Goal: Transaction & Acquisition: Purchase product/service

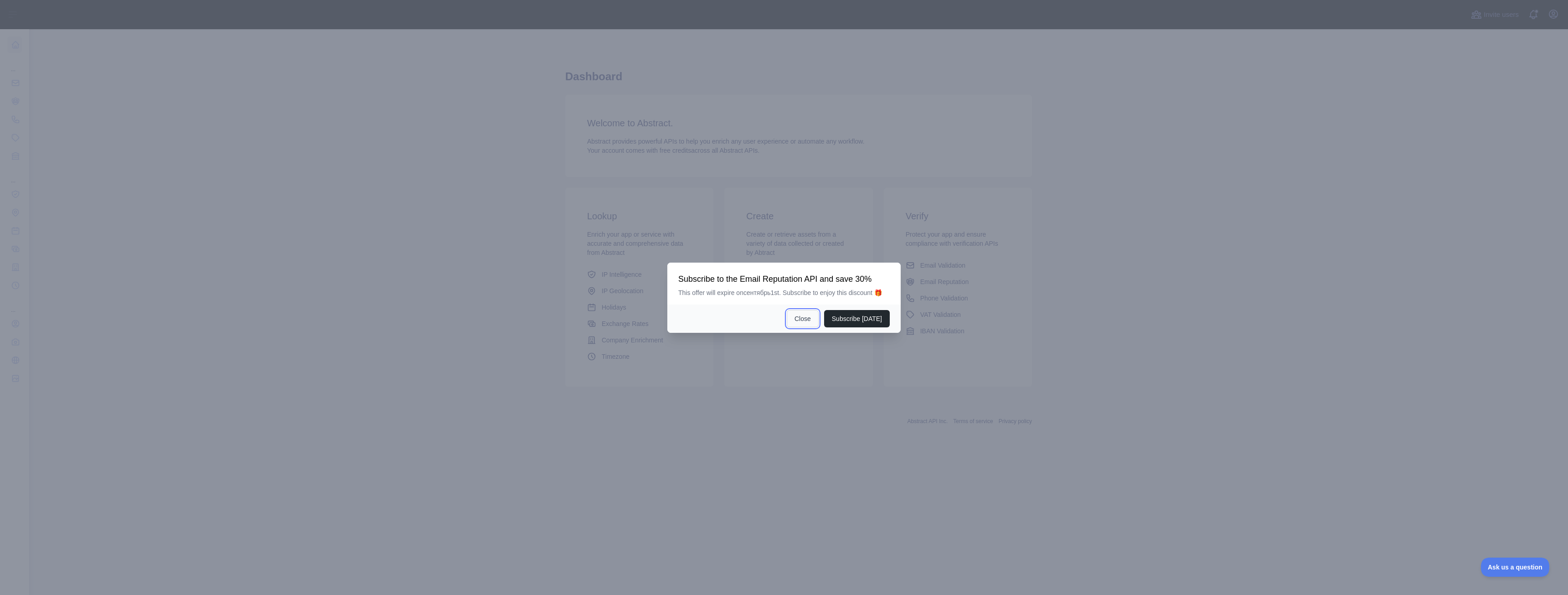
click at [813, 323] on button "Close" at bounding box center [802, 319] width 32 height 17
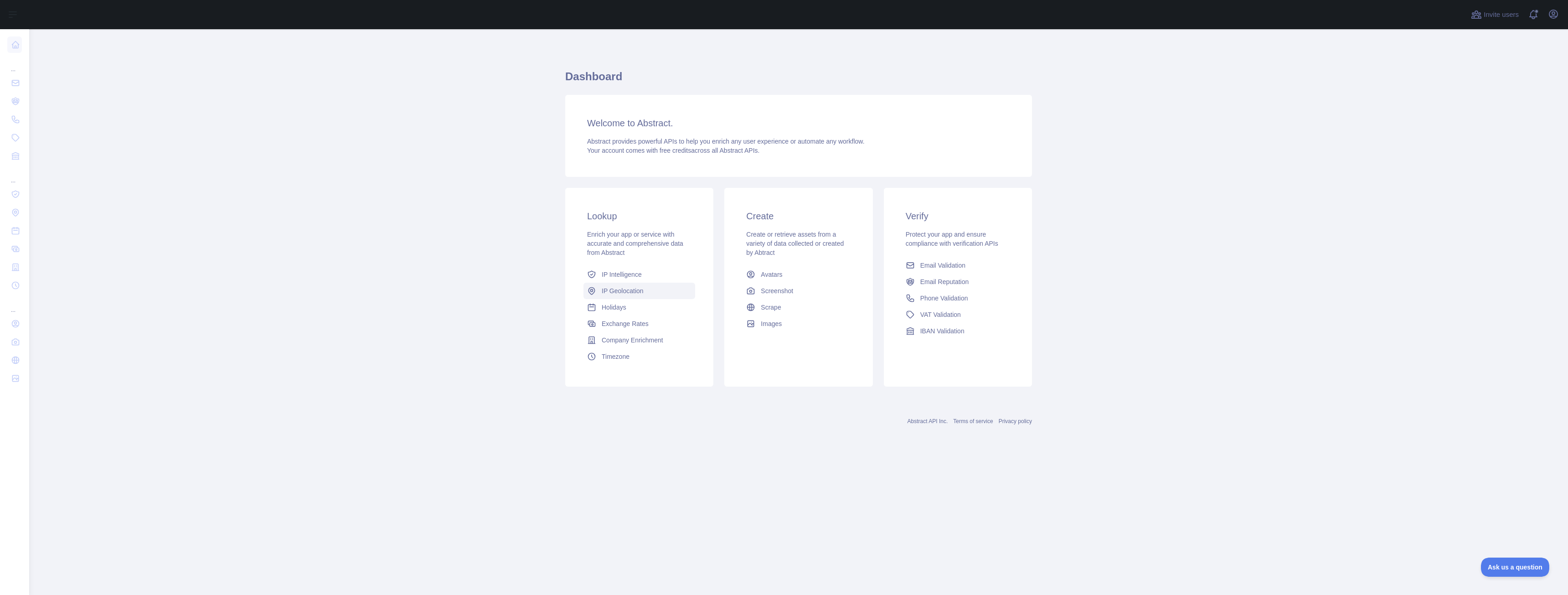
click at [625, 292] on span "IP Geolocation" at bounding box center [622, 291] width 42 height 9
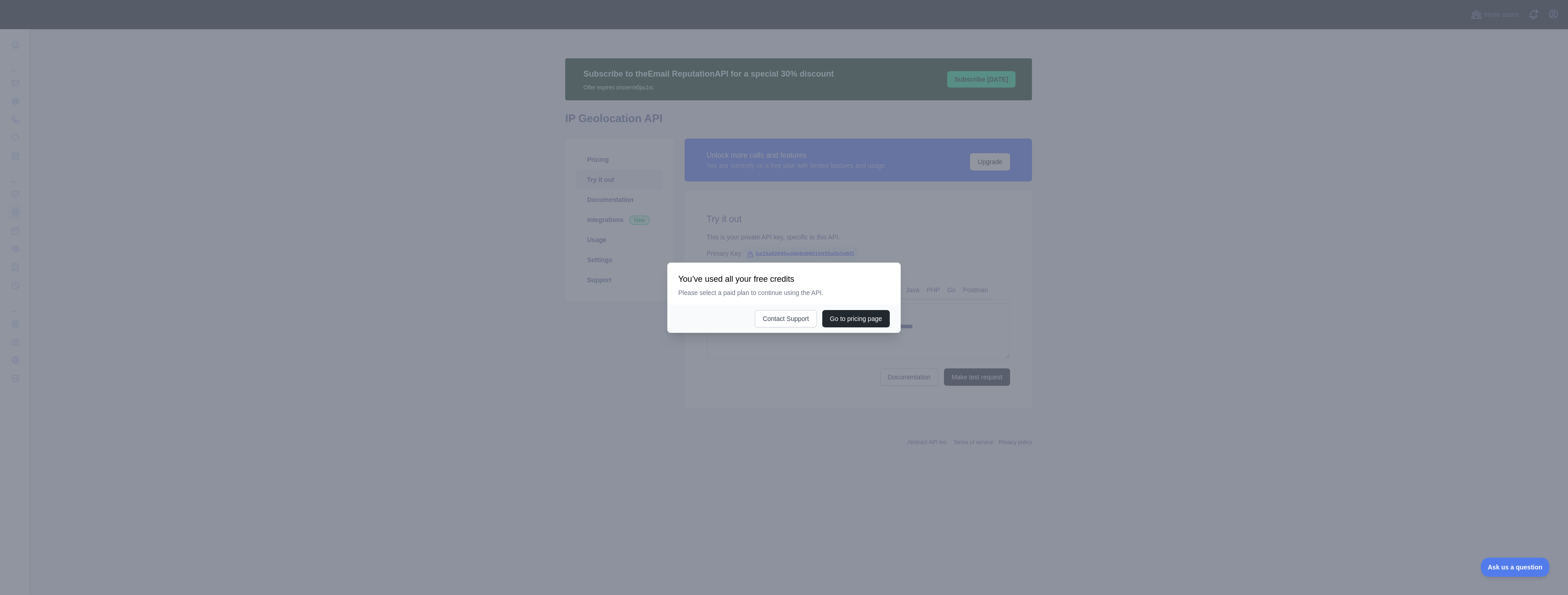
type textarea "**********"
click at [865, 322] on button "Go to pricing page" at bounding box center [856, 319] width 67 height 17
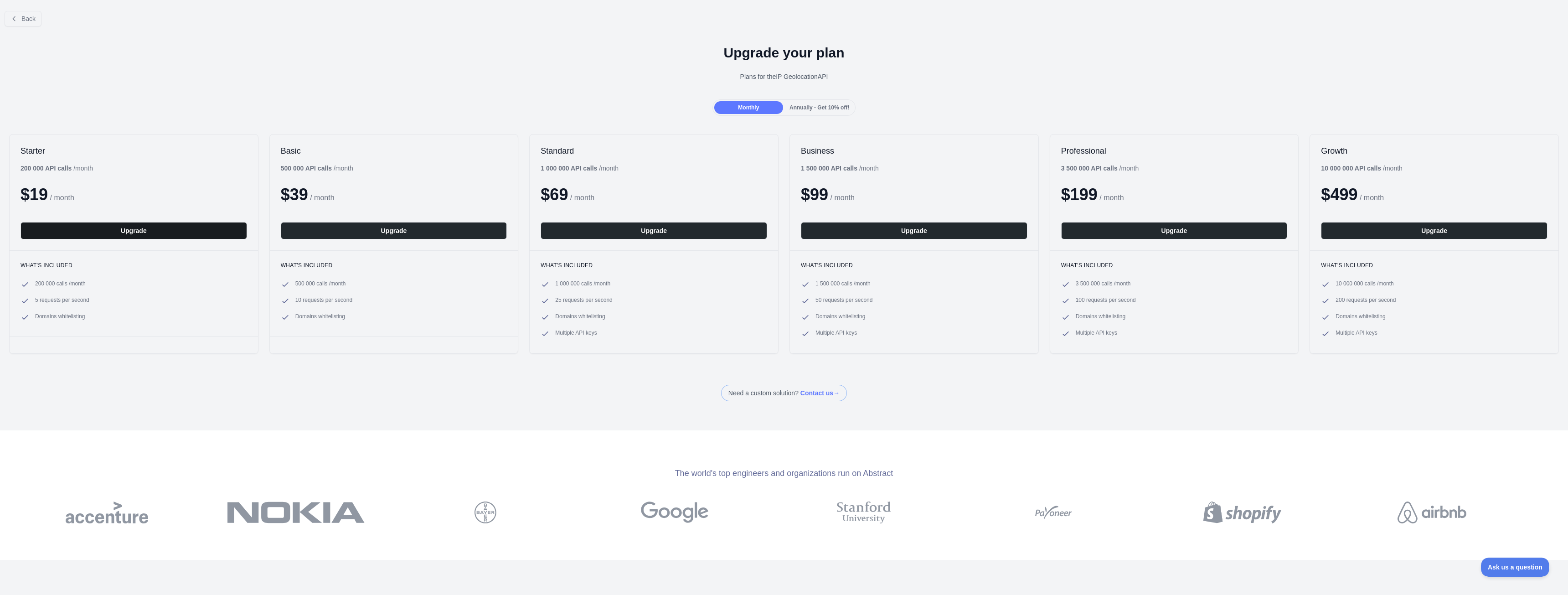
click at [111, 226] on button "Upgrade" at bounding box center [134, 231] width 227 height 17
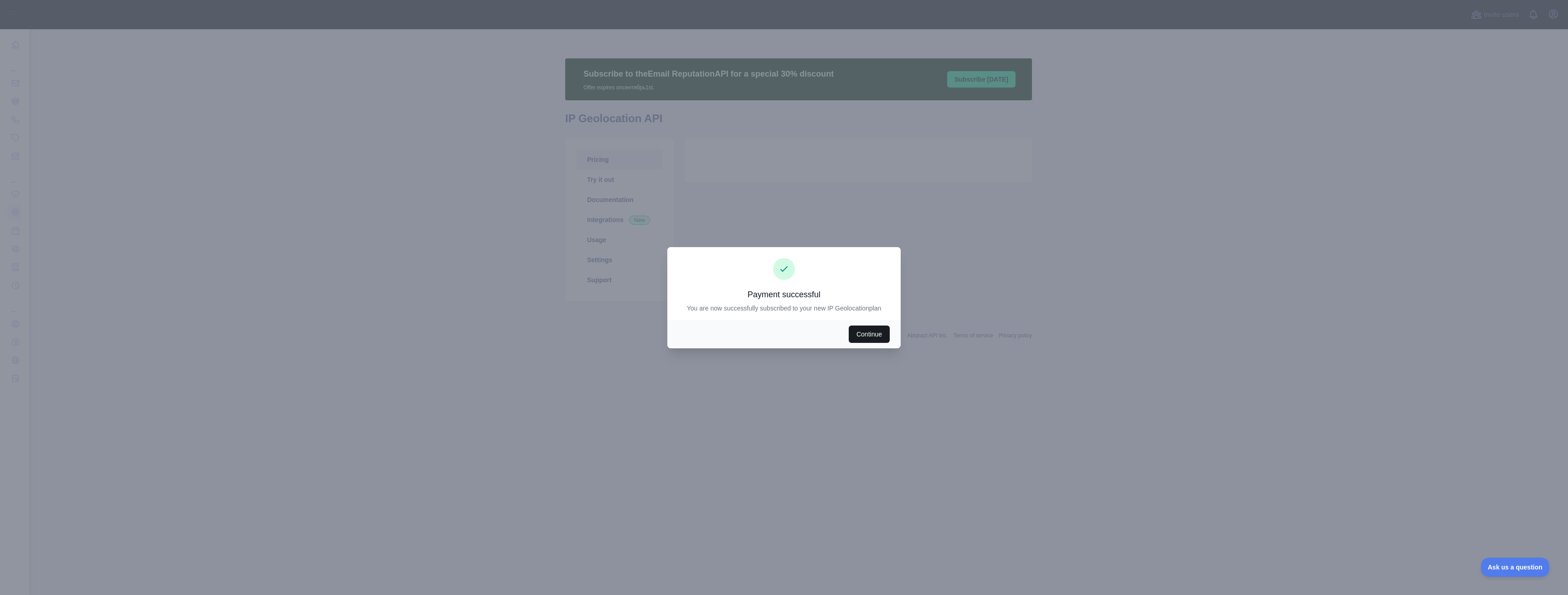
click at [865, 334] on button "Continue" at bounding box center [870, 334] width 41 height 17
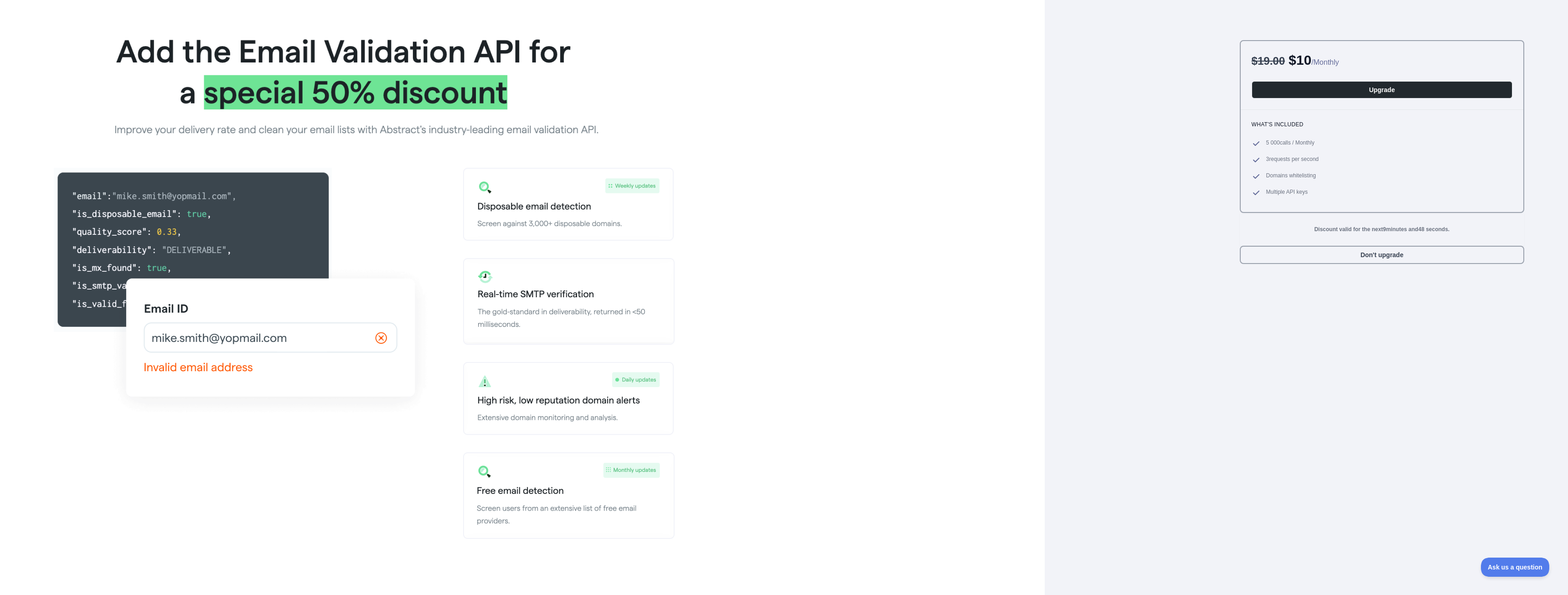
click at [791, 222] on div at bounding box center [522, 281] width 1001 height 518
